Goal: Transaction & Acquisition: Purchase product/service

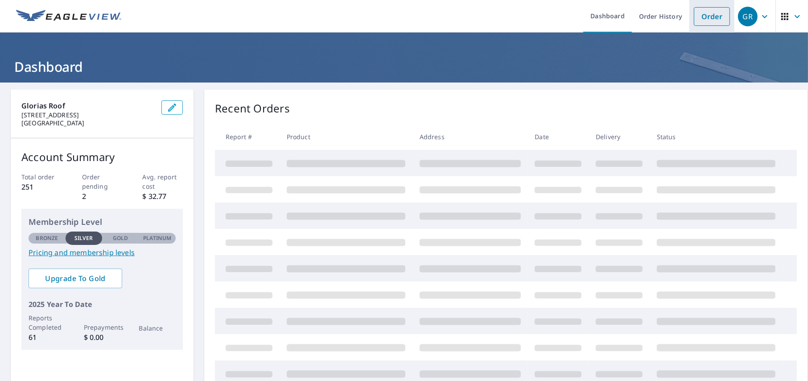
click at [701, 18] on link "Order" at bounding box center [712, 16] width 36 height 19
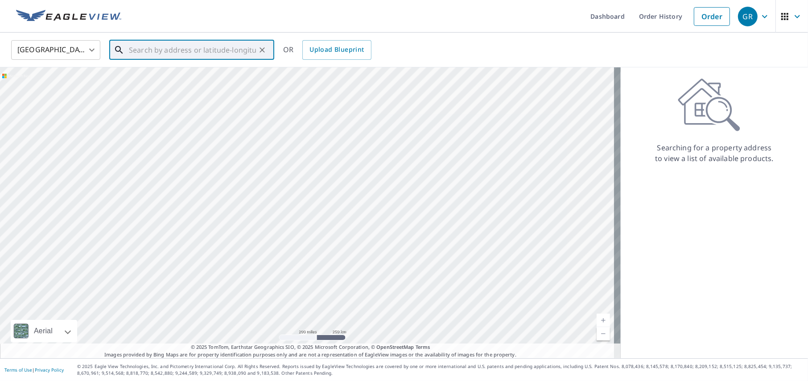
click at [137, 47] on input "text" at bounding box center [192, 49] width 127 height 25
paste input "9 Dean Rd"
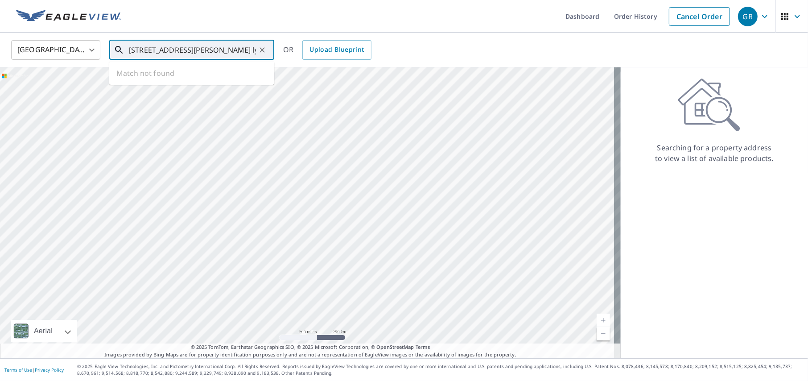
type input "9 Dean Rd old lyme"
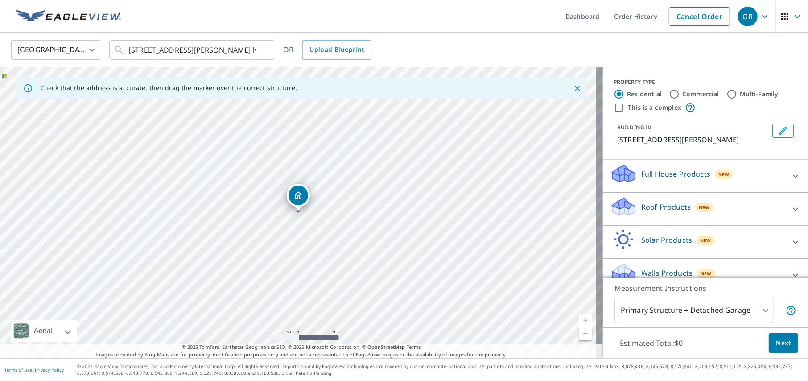
click at [303, 198] on icon "Dropped pin, building 1, Residential property, 9 Dean Rd East Lyme, CT 06333" at bounding box center [298, 195] width 11 height 11
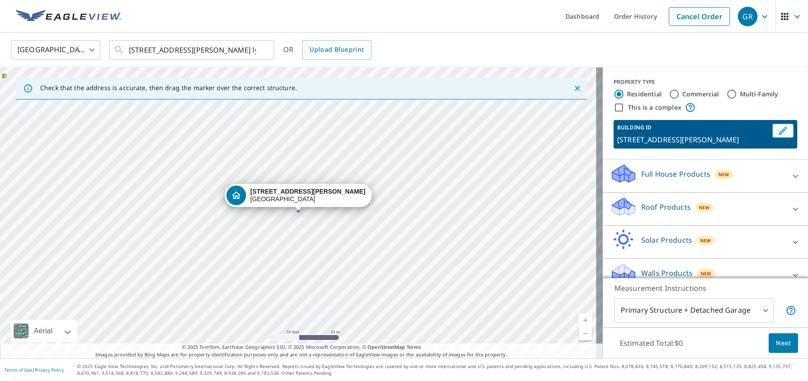
click at [654, 212] on div "Roof Products New" at bounding box center [697, 208] width 175 height 25
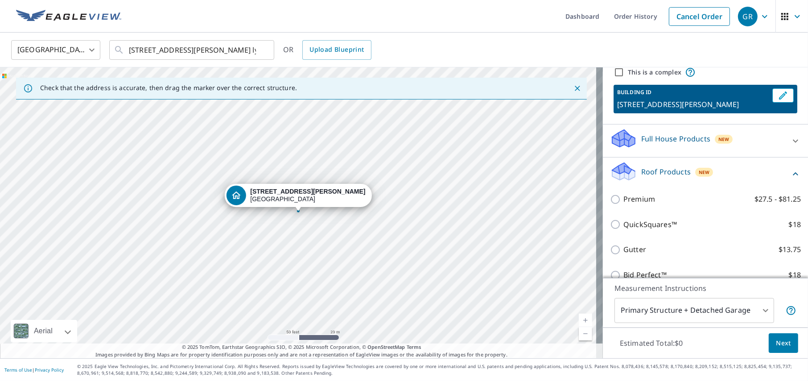
scroll to position [89, 0]
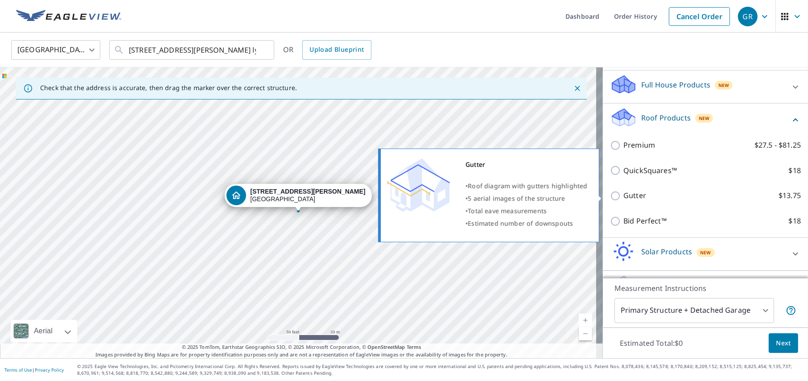
click at [630, 192] on p "Gutter" at bounding box center [635, 195] width 23 height 11
click at [624, 192] on input "Gutter $13.75" at bounding box center [616, 196] width 13 height 11
checkbox input "true"
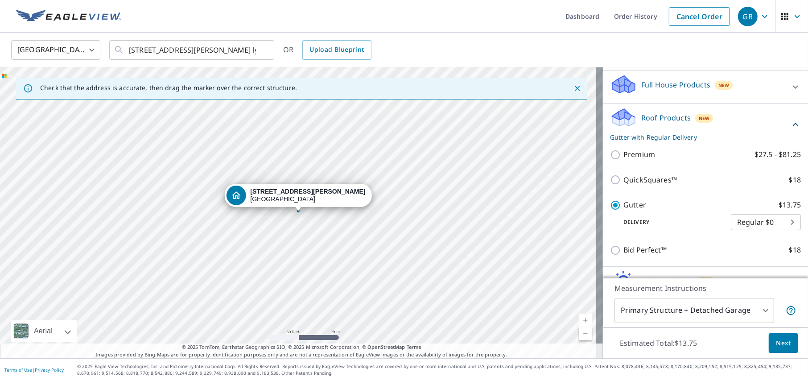
click at [725, 309] on body "GR GR Dashboard Order History Cancel Order GR United States US ​ 9 Dean Rd old …" at bounding box center [404, 190] width 808 height 381
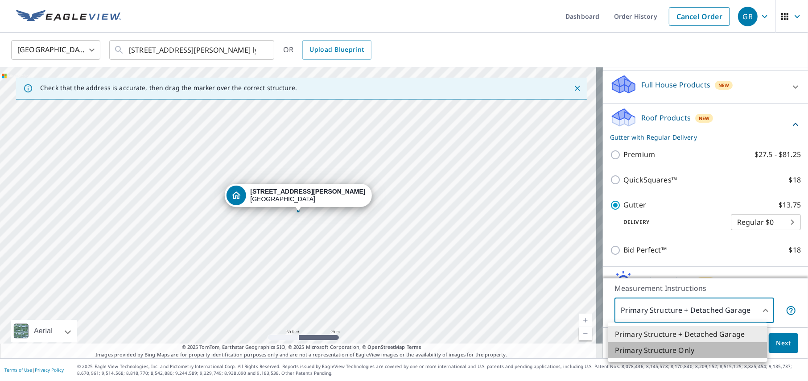
click at [685, 345] on li "Primary Structure Only" at bounding box center [688, 350] width 160 height 16
type input "2"
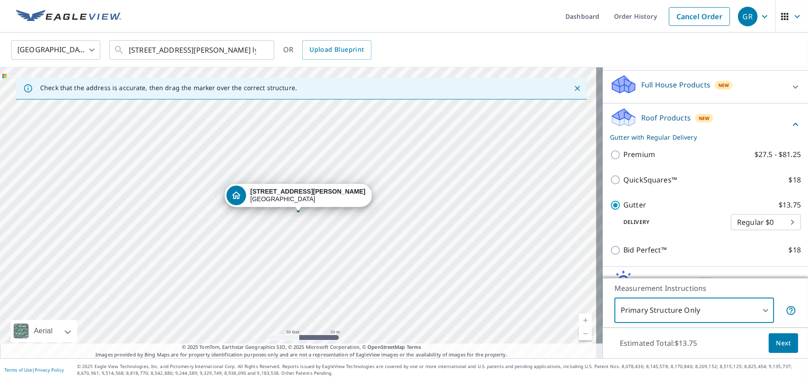
click at [781, 344] on span "Next" at bounding box center [783, 343] width 15 height 11
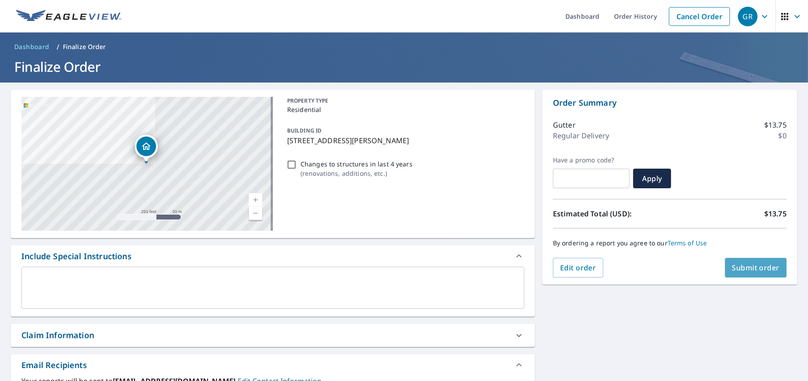
click at [738, 263] on span "Submit order" at bounding box center [757, 268] width 48 height 10
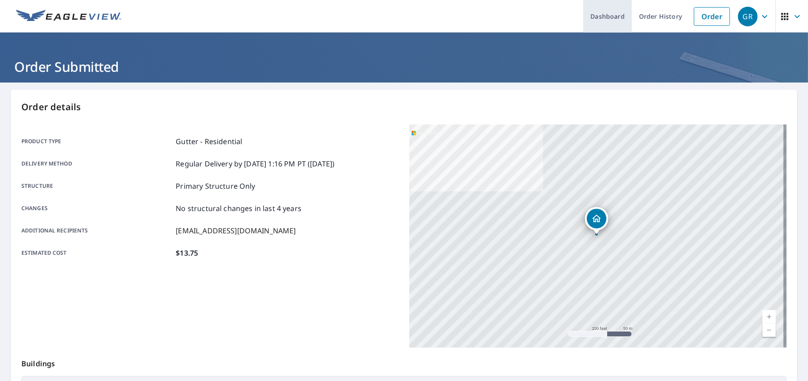
click at [614, 12] on link "Dashboard" at bounding box center [608, 16] width 49 height 33
